Goal: Task Accomplishment & Management: Use online tool/utility

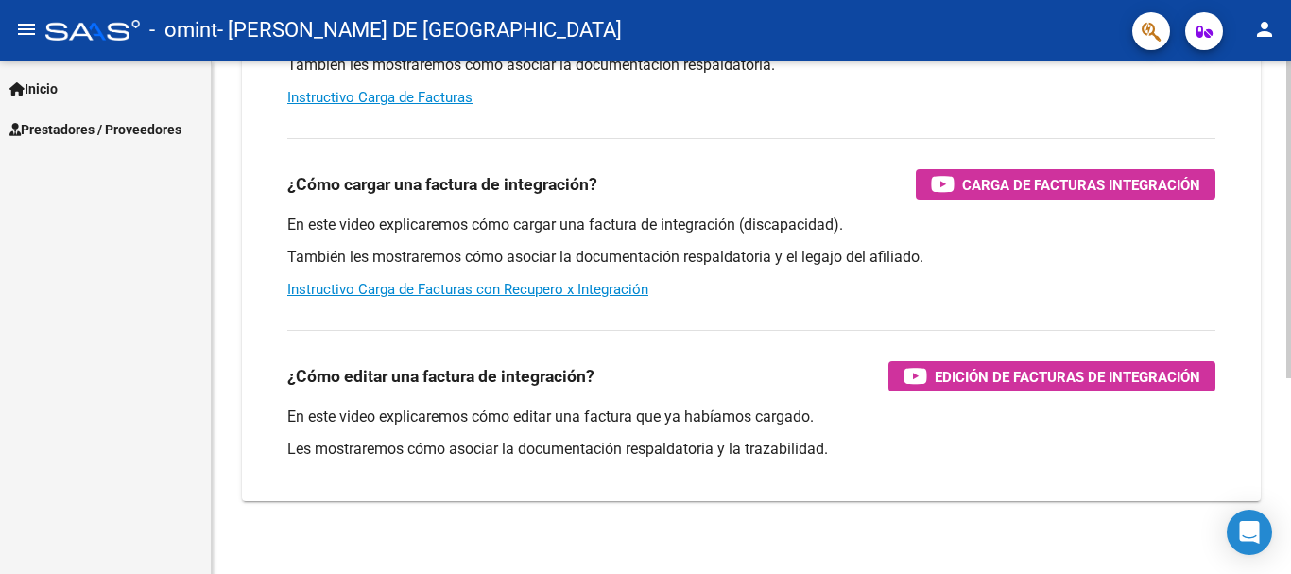
scroll to position [307, 0]
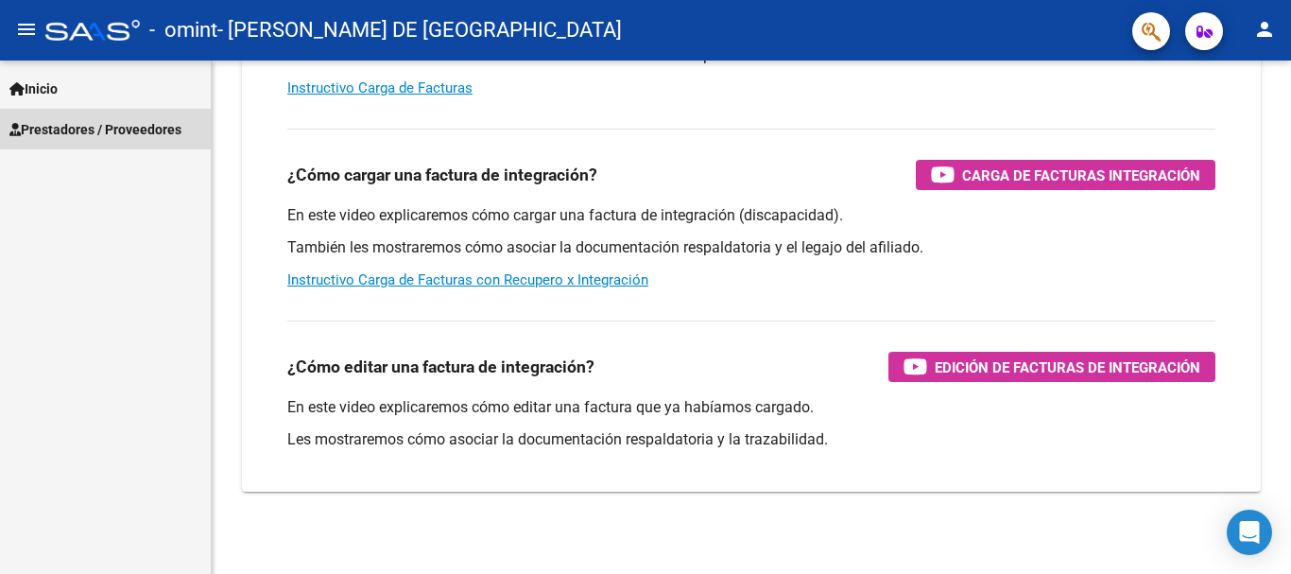
click at [92, 130] on span "Prestadores / Proveedores" at bounding box center [95, 129] width 172 height 21
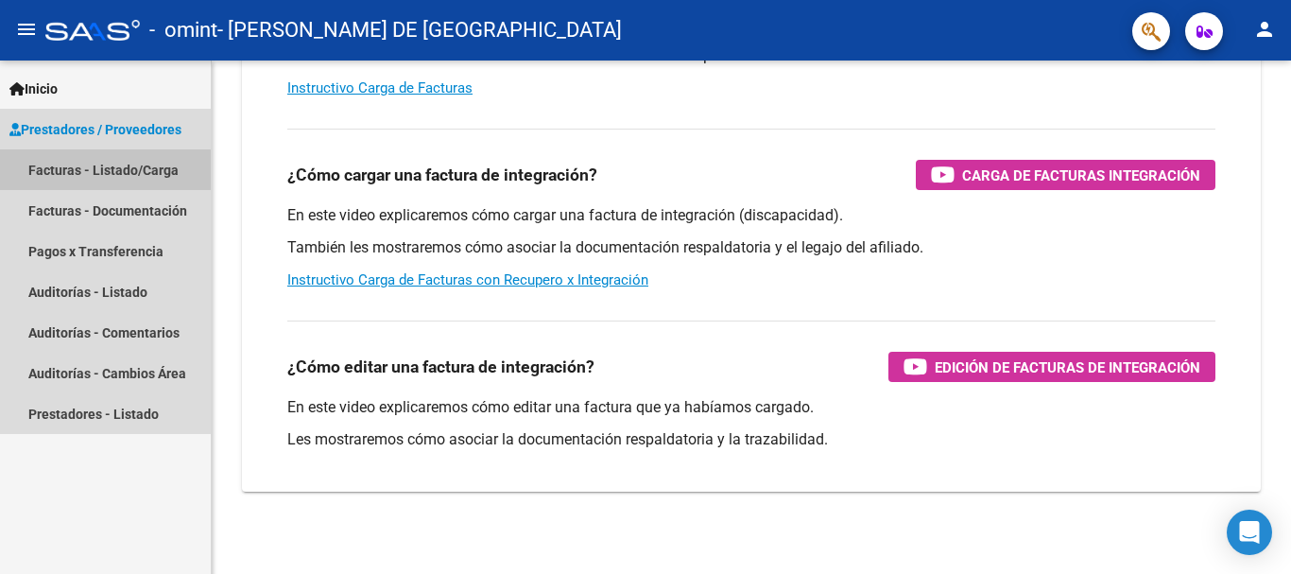
click at [74, 172] on link "Facturas - Listado/Carga" at bounding box center [105, 169] width 211 height 41
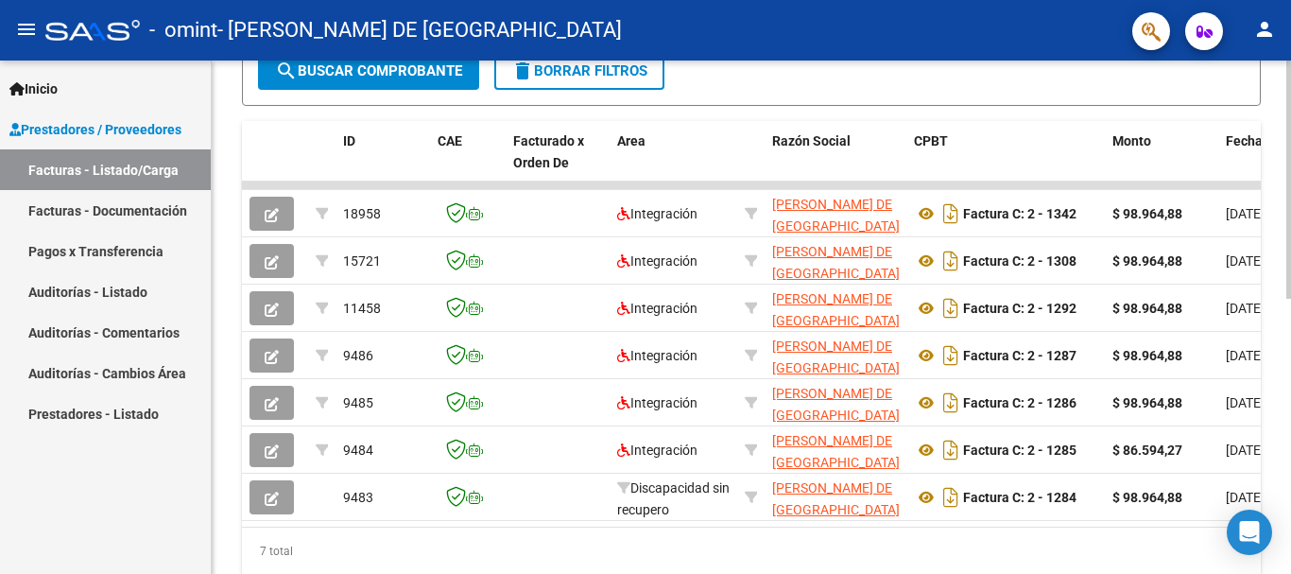
scroll to position [521, 0]
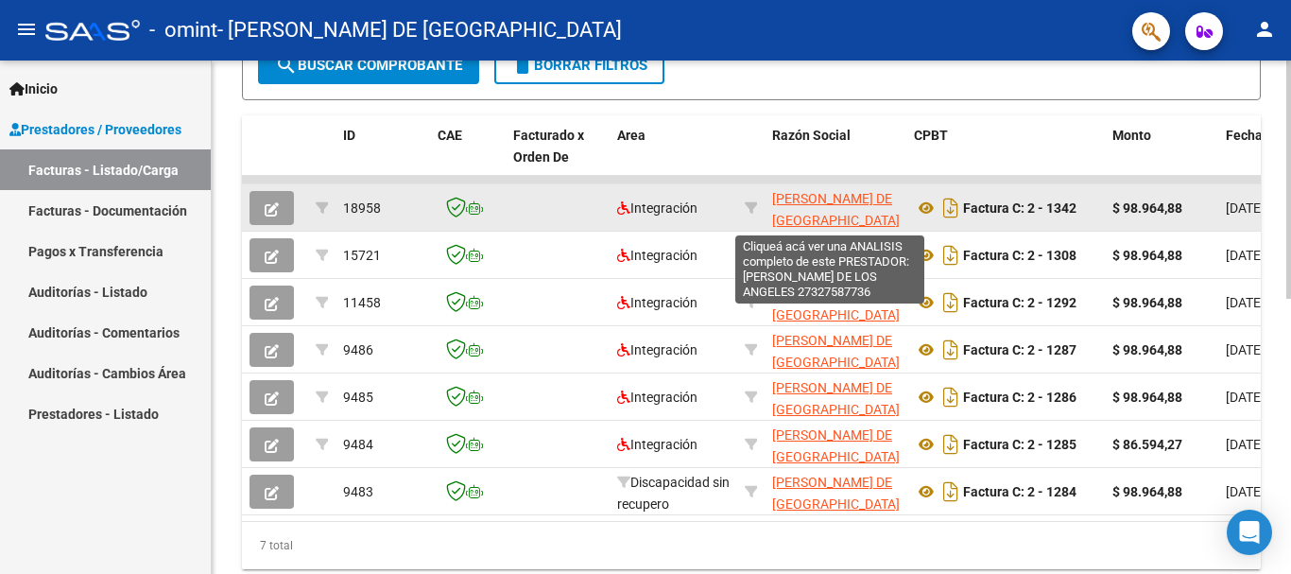
click at [797, 215] on span "[PERSON_NAME] DE [GEOGRAPHIC_DATA]" at bounding box center [836, 209] width 128 height 37
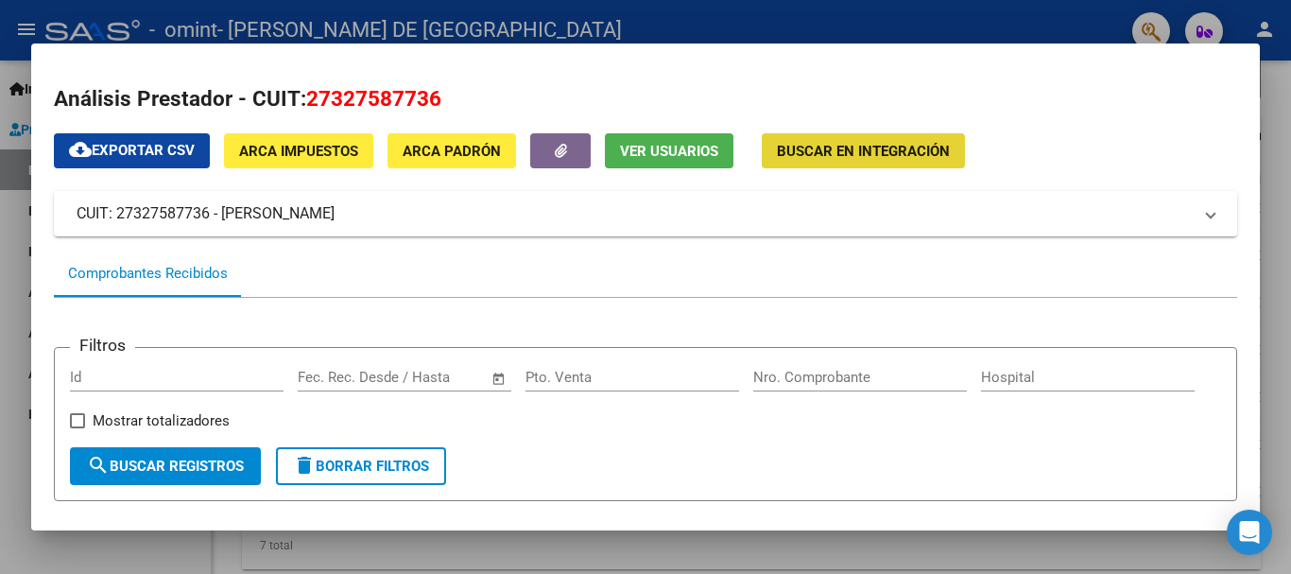
click at [837, 158] on span "Buscar en Integración" at bounding box center [863, 151] width 173 height 17
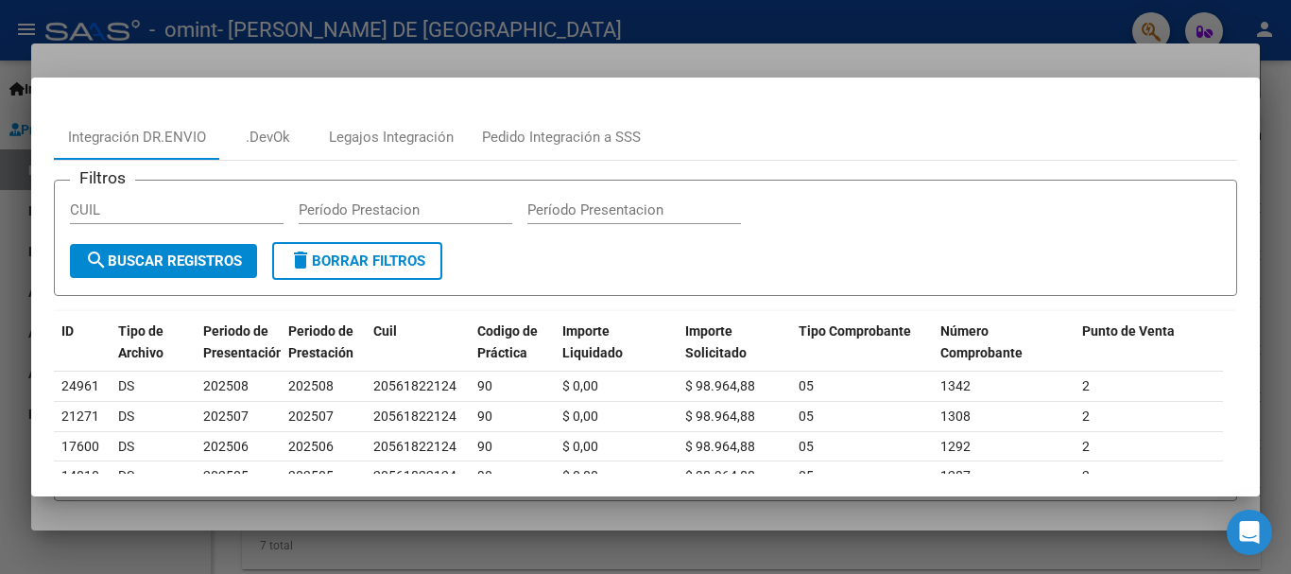
scroll to position [0, 0]
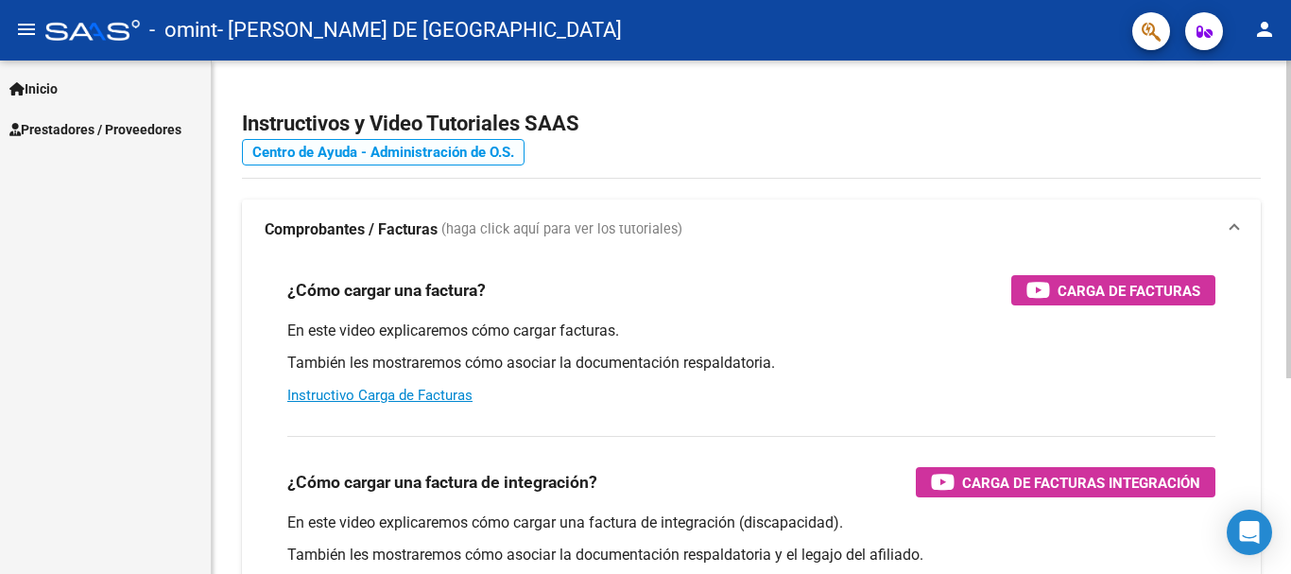
click at [498, 151] on link "Centro de Ayuda - Administración de O.S." at bounding box center [383, 152] width 283 height 26
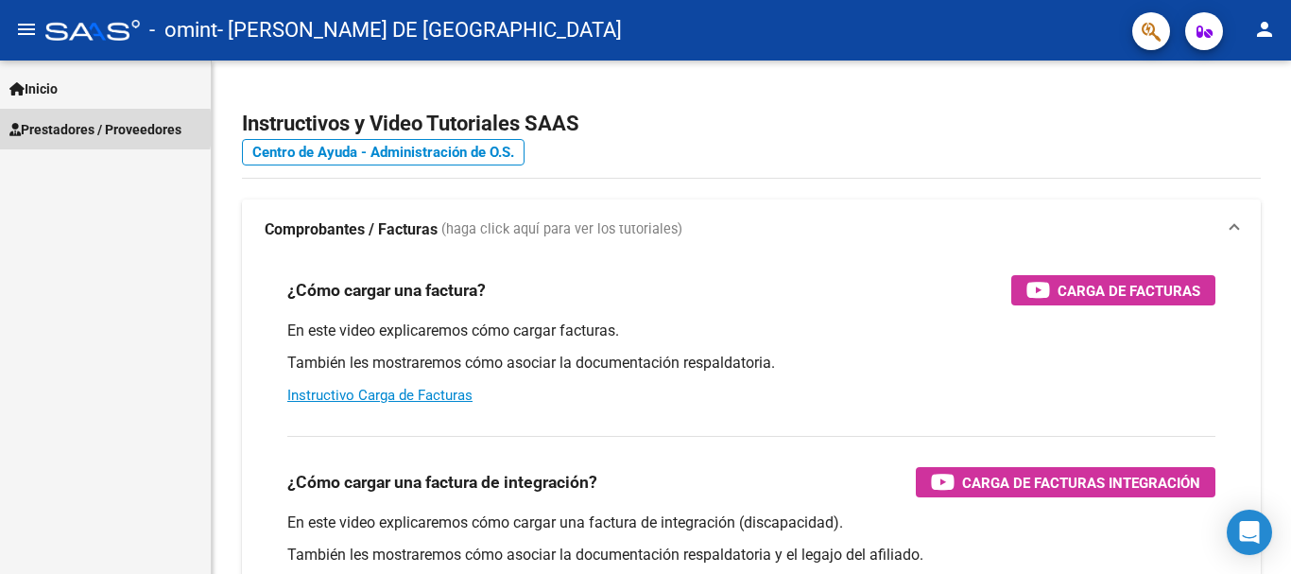
click at [55, 129] on span "Prestadores / Proveedores" at bounding box center [95, 129] width 172 height 21
click at [79, 128] on span "Prestadores / Proveedores" at bounding box center [95, 129] width 172 height 21
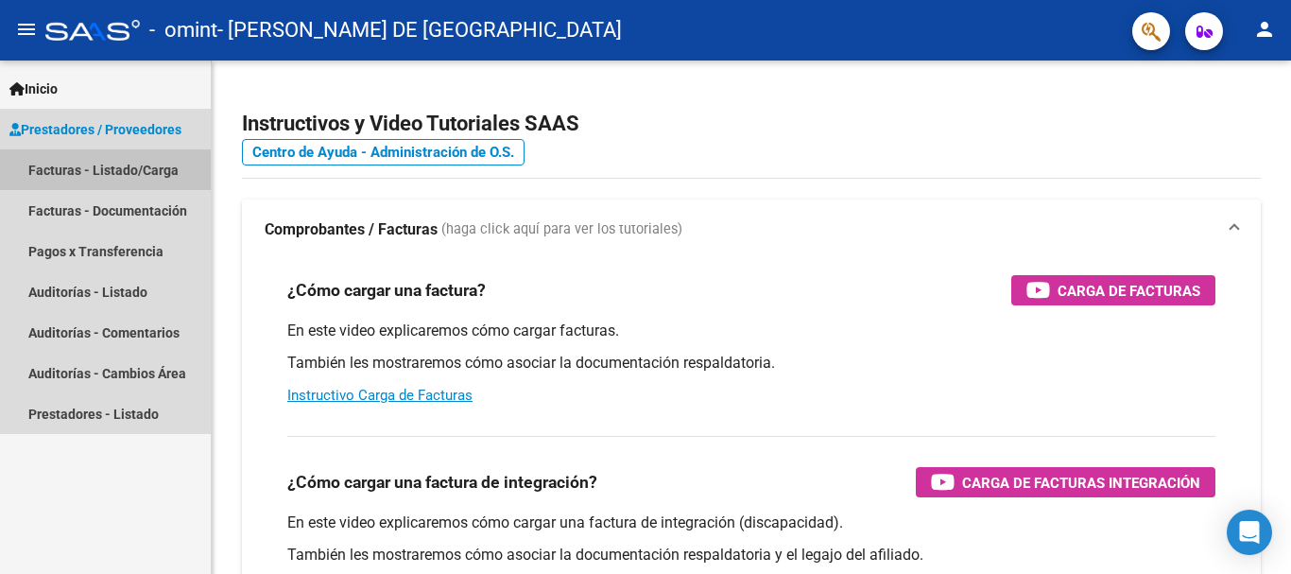
click at [101, 163] on link "Facturas - Listado/Carga" at bounding box center [105, 169] width 211 height 41
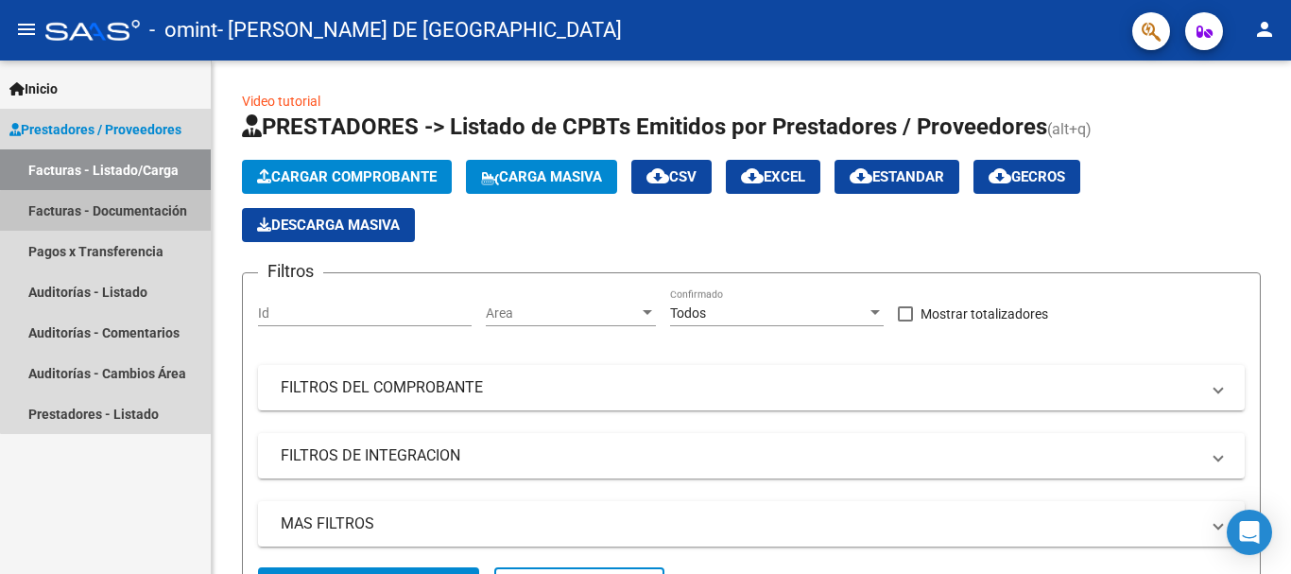
click at [171, 216] on link "Facturas - Documentación" at bounding box center [105, 210] width 211 height 41
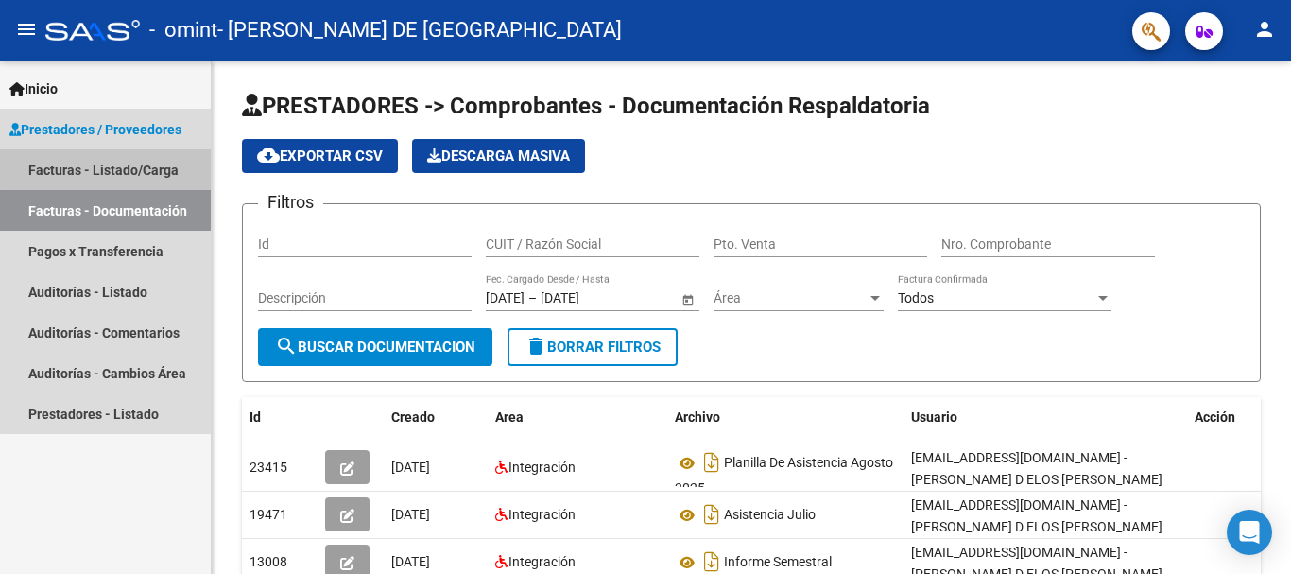
click at [154, 165] on link "Facturas - Listado/Carga" at bounding box center [105, 169] width 211 height 41
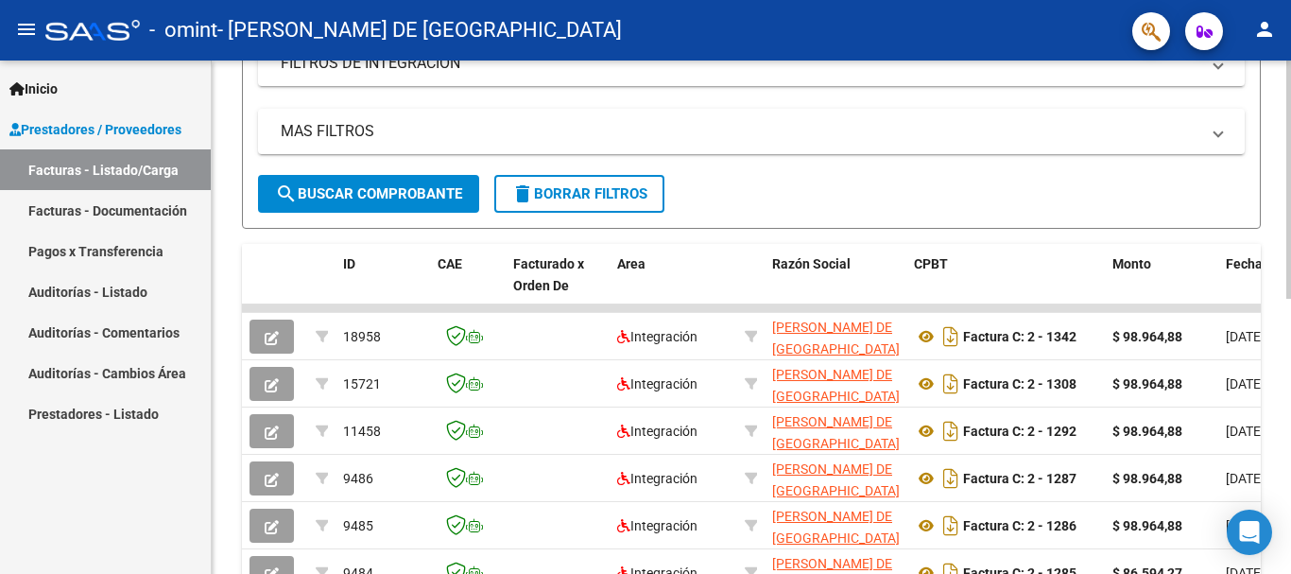
scroll to position [423, 0]
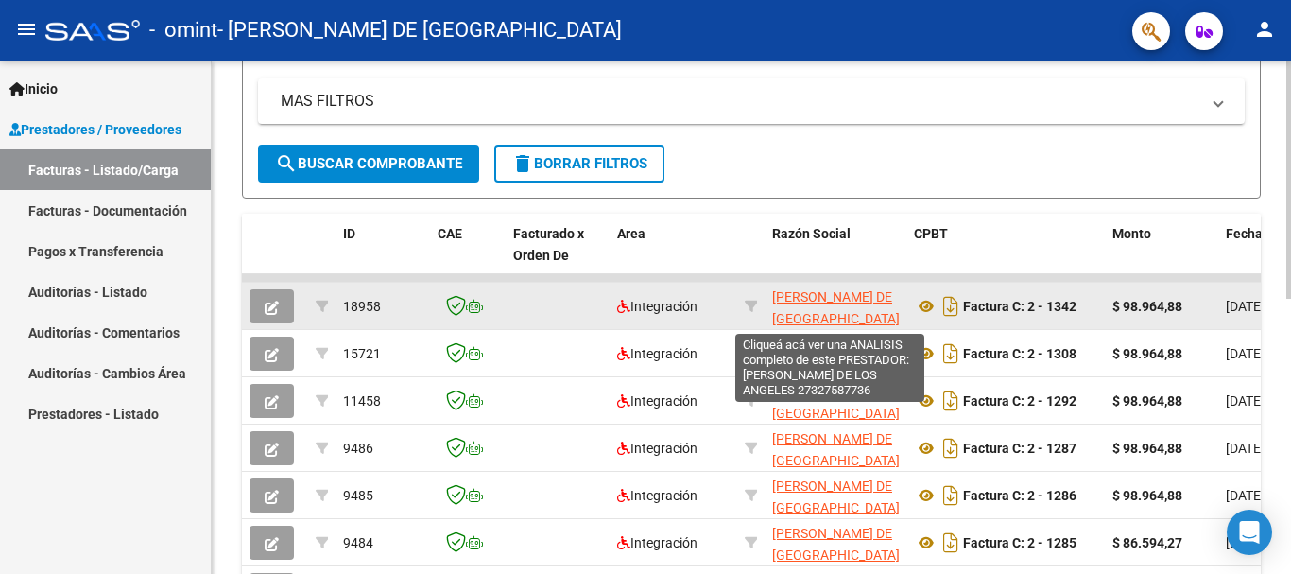
click at [843, 289] on span "[PERSON_NAME] DE [GEOGRAPHIC_DATA]" at bounding box center [836, 307] width 128 height 37
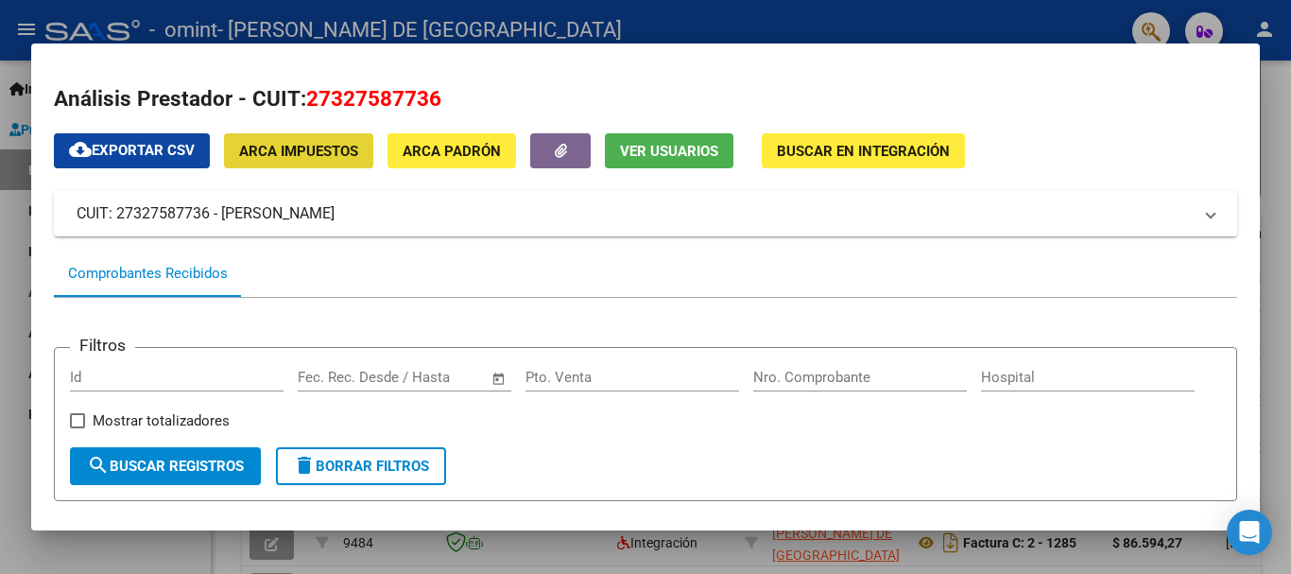
click at [284, 155] on span "ARCA Impuestos" at bounding box center [298, 151] width 119 height 17
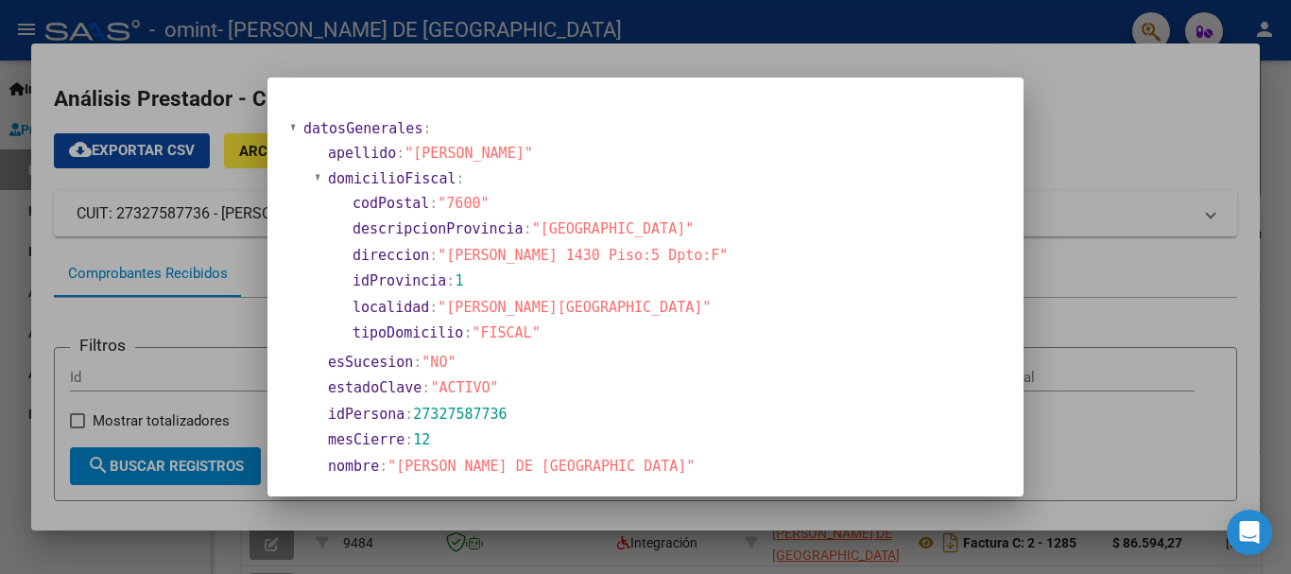
click at [1119, 305] on div at bounding box center [645, 287] width 1291 height 574
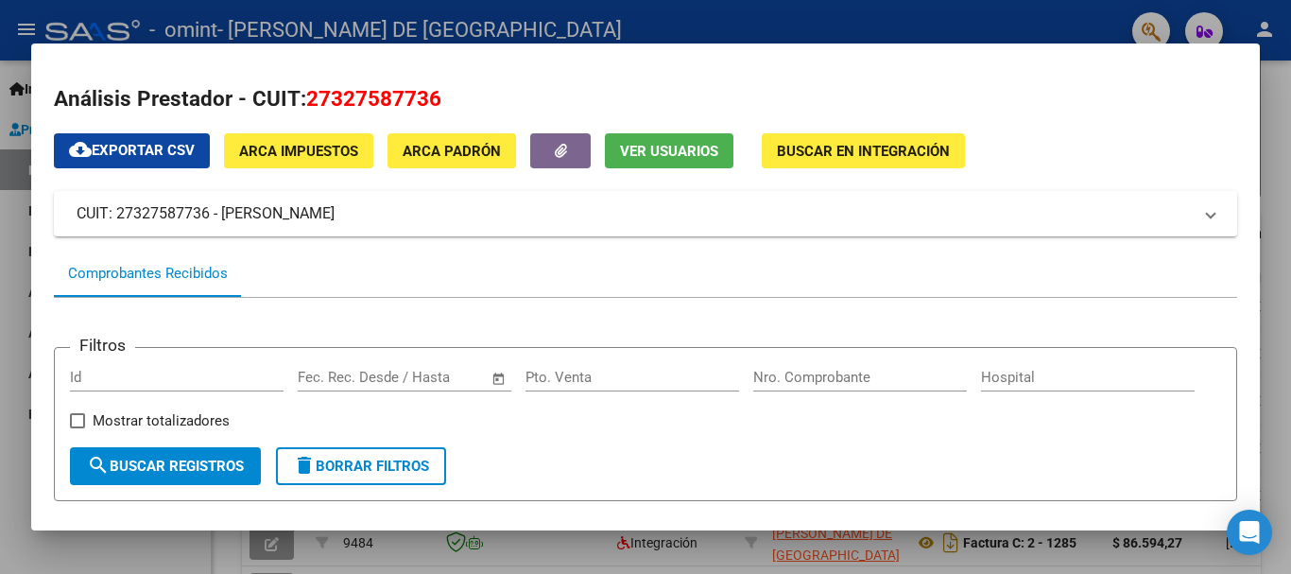
click at [348, 157] on span "ARCA Impuestos" at bounding box center [298, 151] width 119 height 17
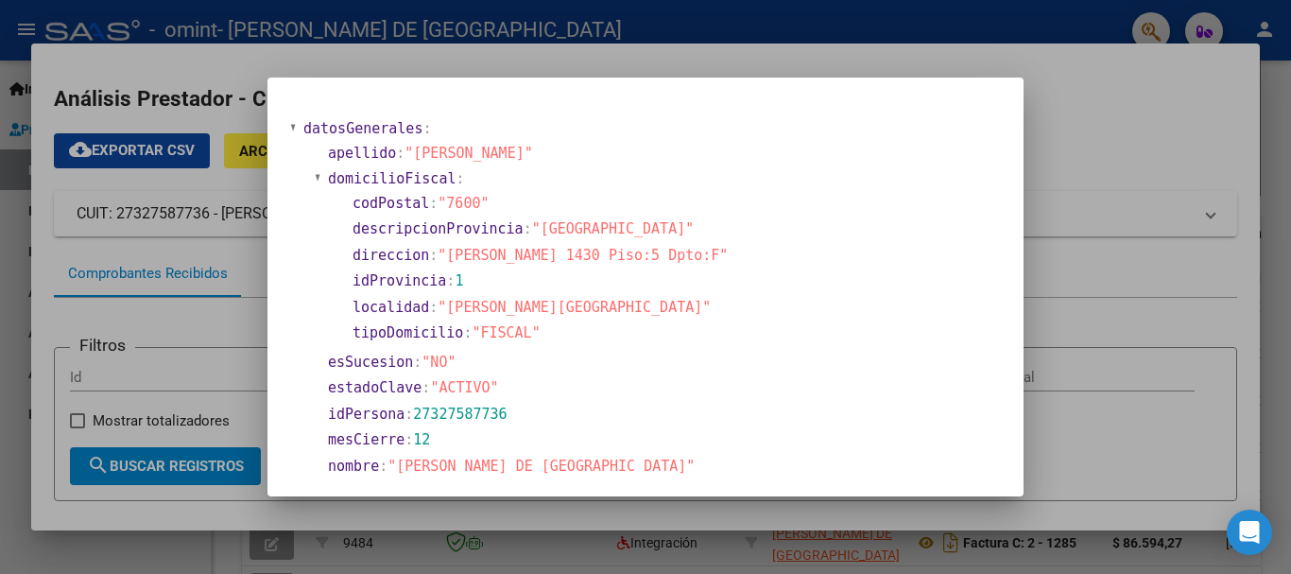
click at [1076, 377] on div at bounding box center [645, 287] width 1291 height 574
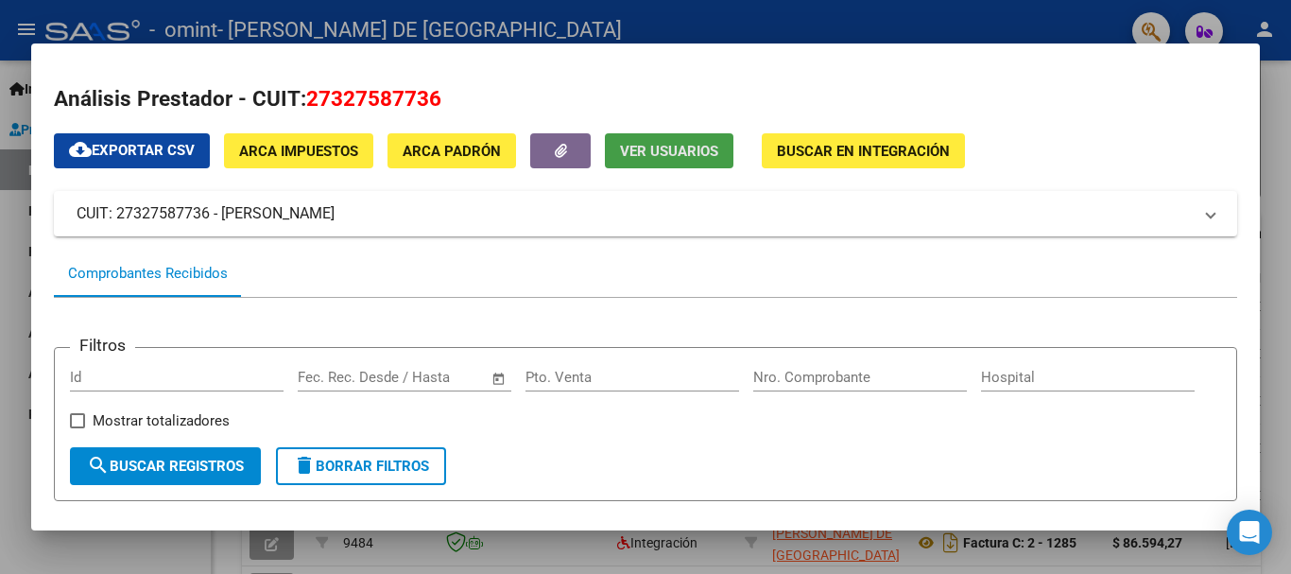
click at [700, 160] on button "Ver Usuarios" at bounding box center [669, 150] width 129 height 35
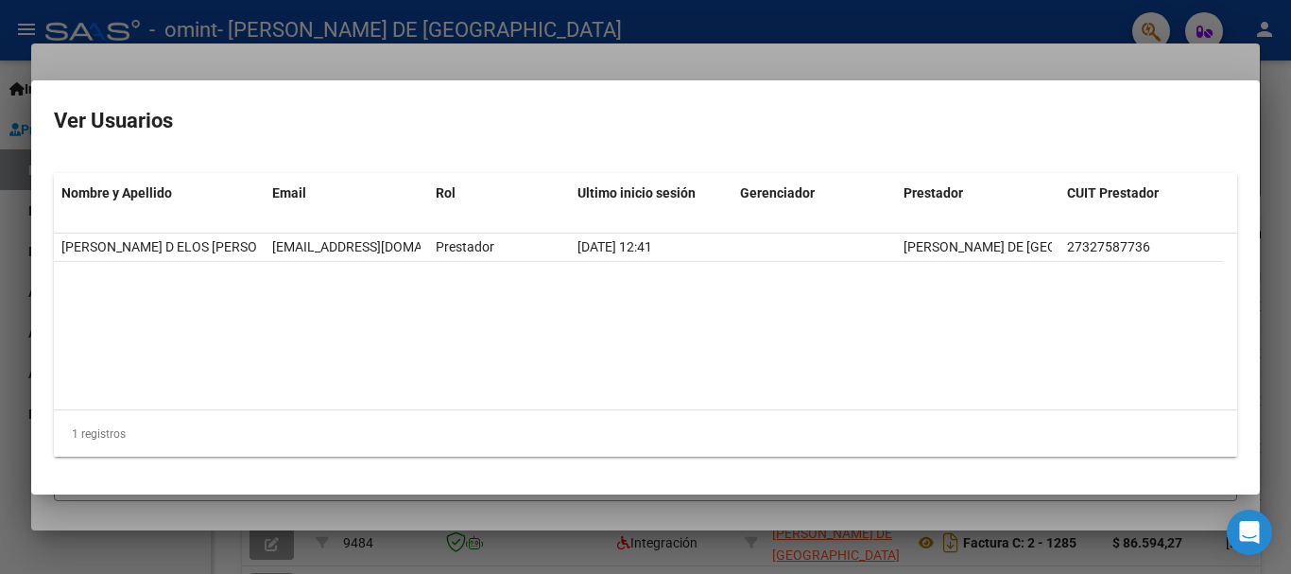
click at [1152, 61] on div at bounding box center [645, 287] width 1291 height 574
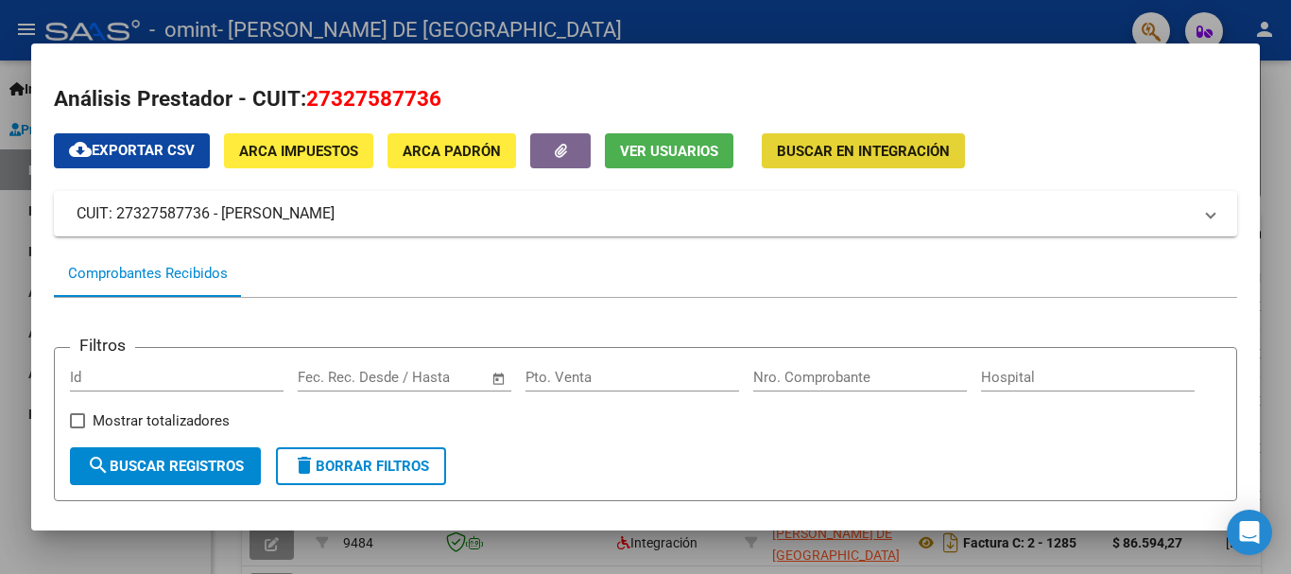
click at [922, 165] on button "Buscar en Integración" at bounding box center [863, 150] width 203 height 35
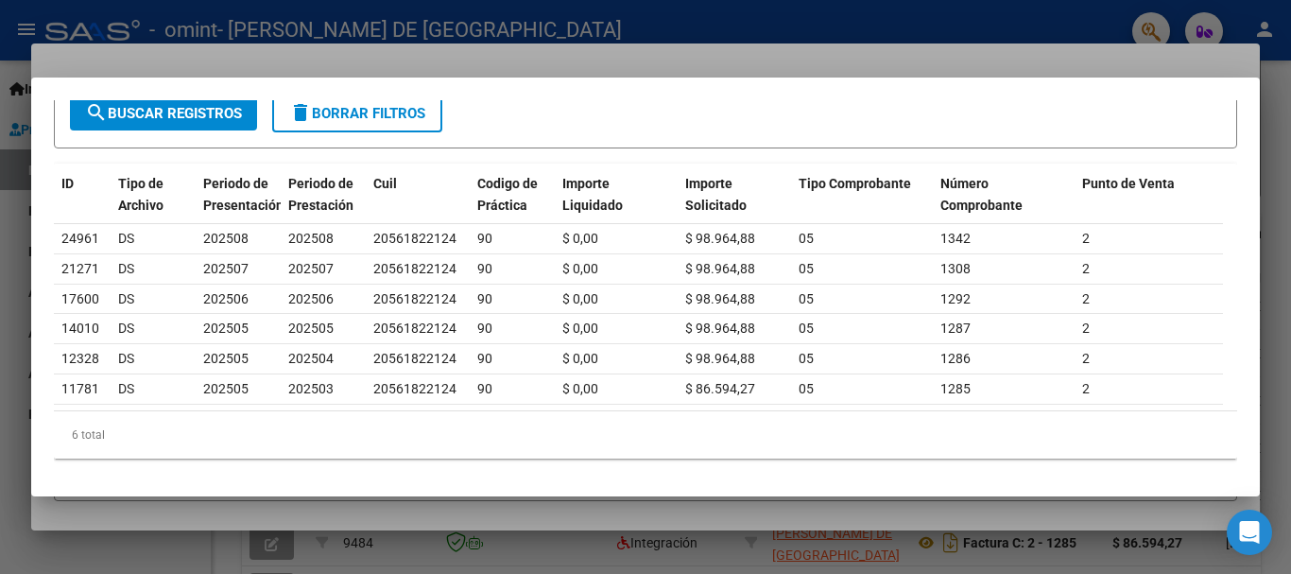
scroll to position [163, 0]
click at [1270, 535] on body "menu - omint - [PERSON_NAME] DE [GEOGRAPHIC_DATA] person Inicio Instructivos Co…" at bounding box center [645, 287] width 1291 height 574
click at [1276, 501] on div at bounding box center [645, 287] width 1291 height 574
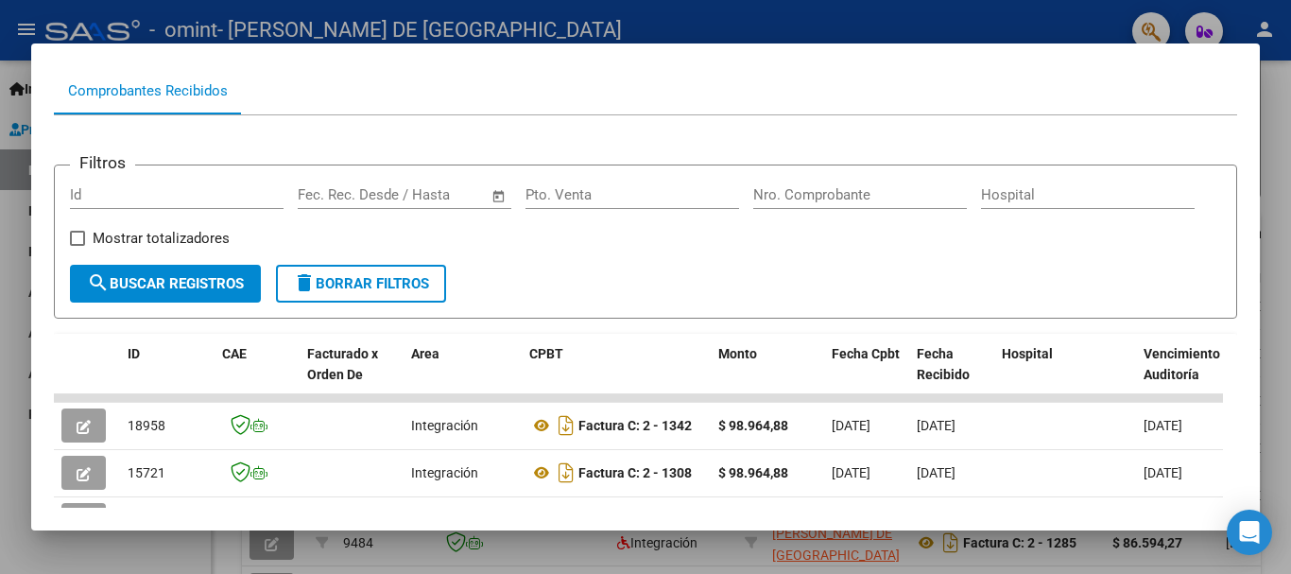
scroll to position [0, 0]
